Goal: Information Seeking & Learning: Learn about a topic

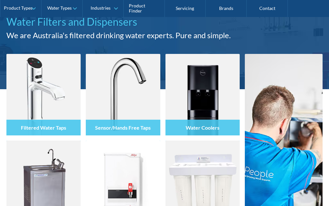
scroll to position [71, 0]
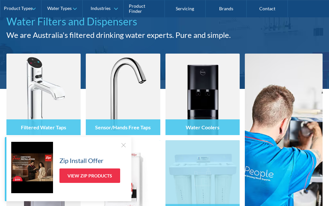
click at [206, 176] on img at bounding box center [202, 176] width 17 height 19
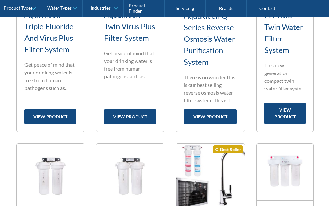
scroll to position [376, 0]
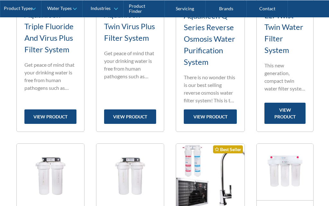
click at [276, 34] on h3 "Aquakleen Ezi Twist Twin Water Filter System" at bounding box center [285, 27] width 41 height 58
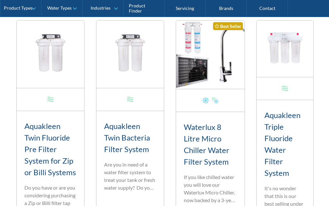
scroll to position [499, 0]
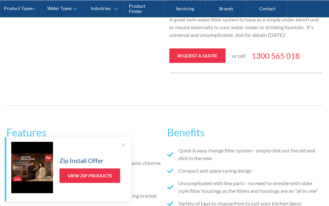
scroll to position [287, 0]
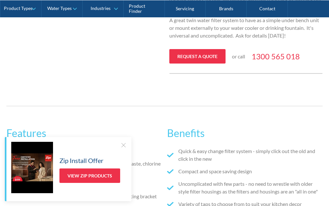
click at [75, 10] on link "Water Types" at bounding box center [61, 8] width 41 height 17
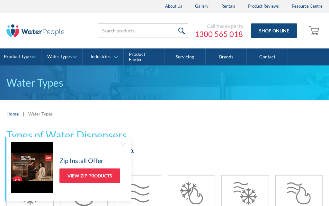
click at [33, 57] on link "Product Types" at bounding box center [20, 57] width 41 height 17
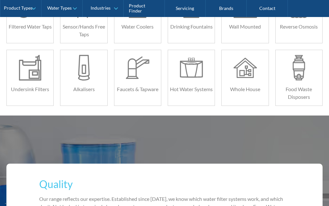
scroll to position [189, 0]
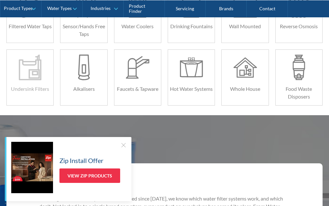
click at [35, 74] on div at bounding box center [30, 68] width 23 height 26
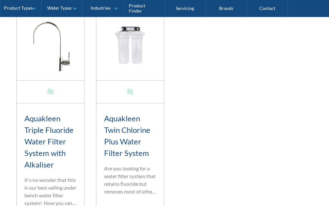
scroll to position [750, 0]
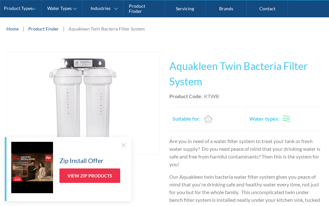
scroll to position [94, 0]
